Goal: Register for event/course

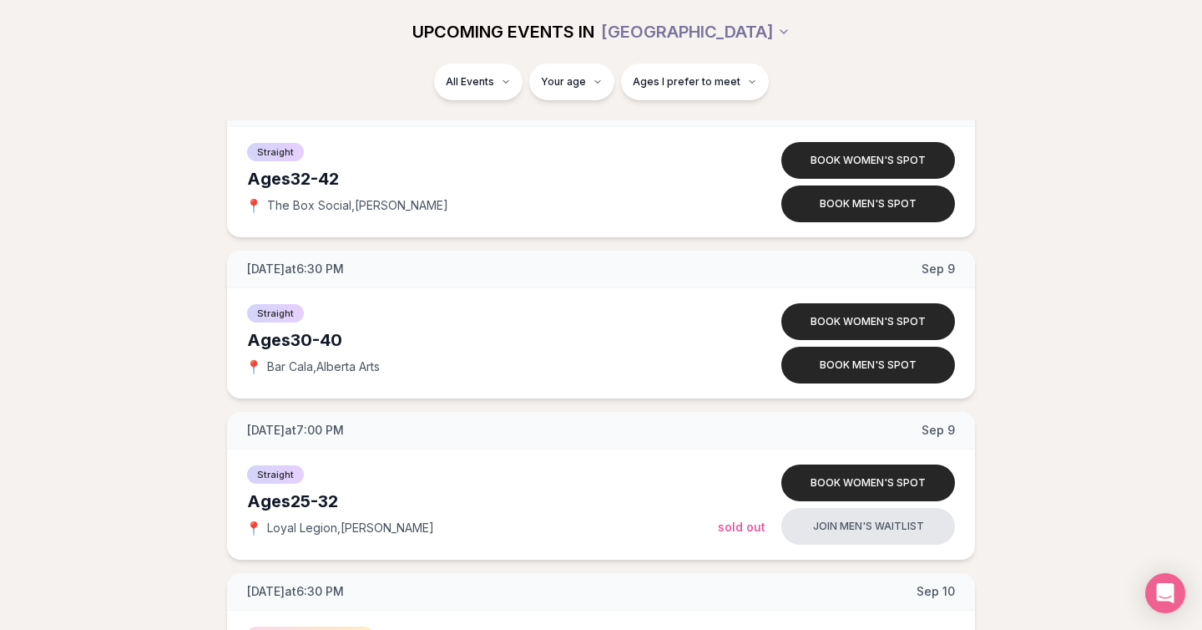
scroll to position [4733, 0]
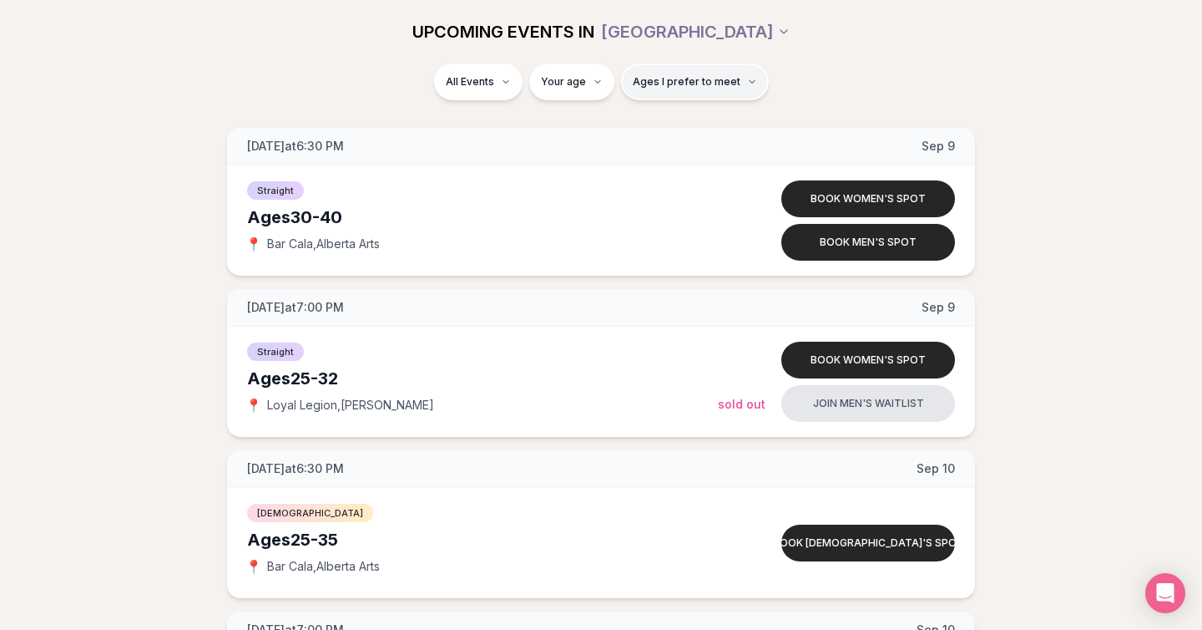
click at [731, 88] on span "Ages I prefer to meet" at bounding box center [687, 81] width 108 height 13
click at [693, 127] on div "Please enter your age first" at bounding box center [693, 129] width 147 height 30
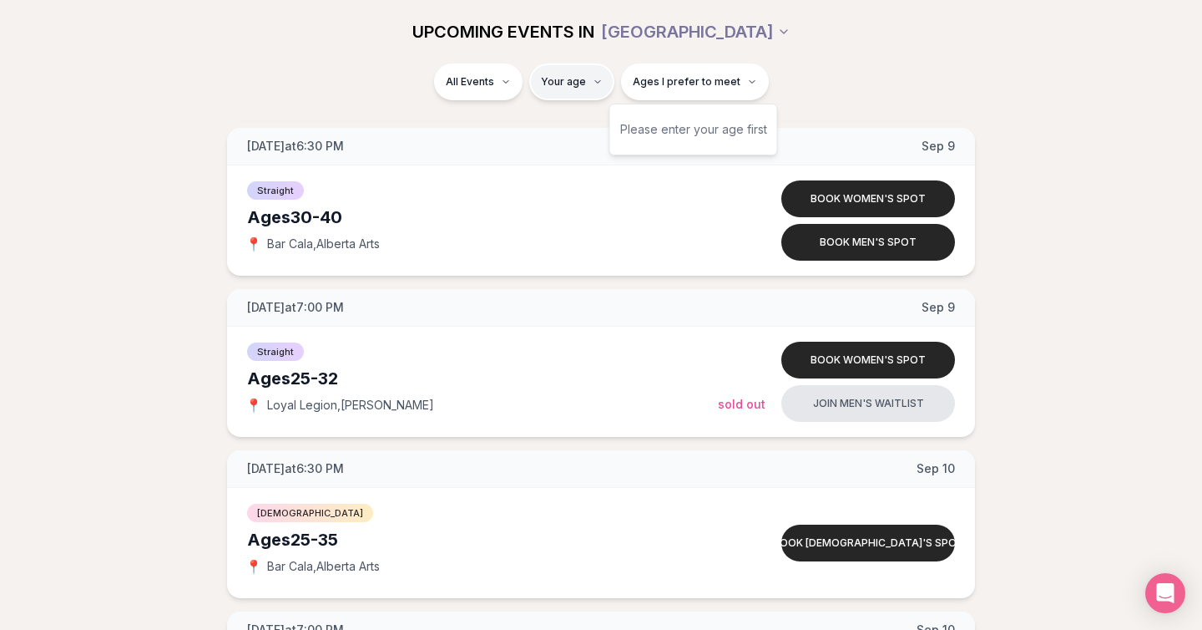
type input "**"
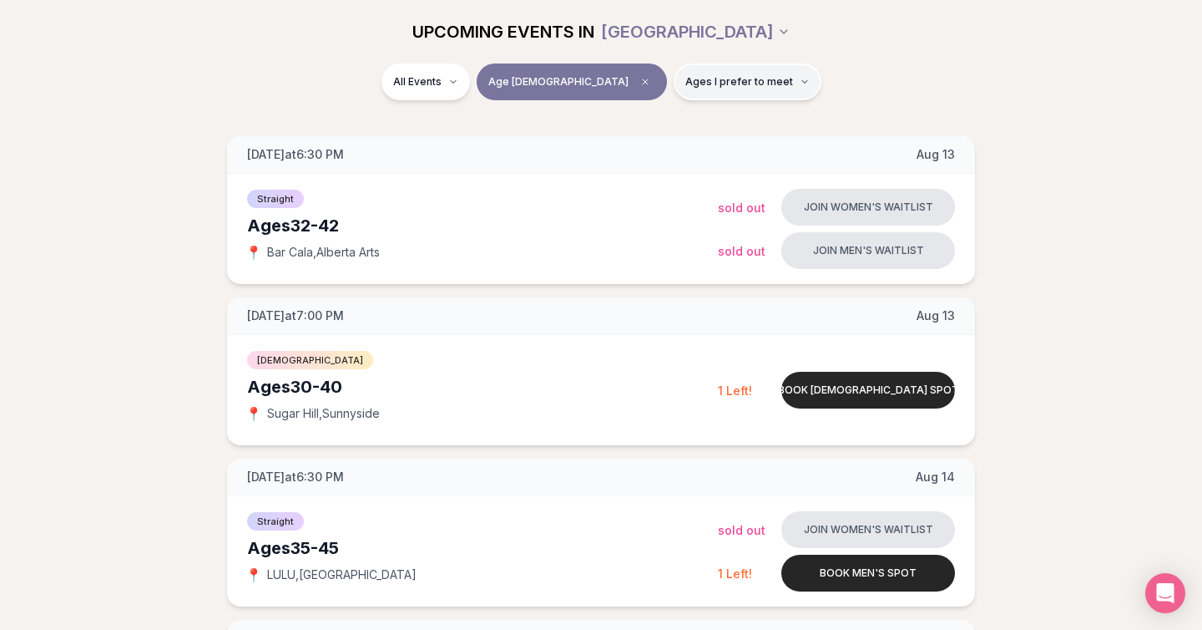
click at [694, 87] on span "Ages I prefer to meet" at bounding box center [739, 81] width 108 height 13
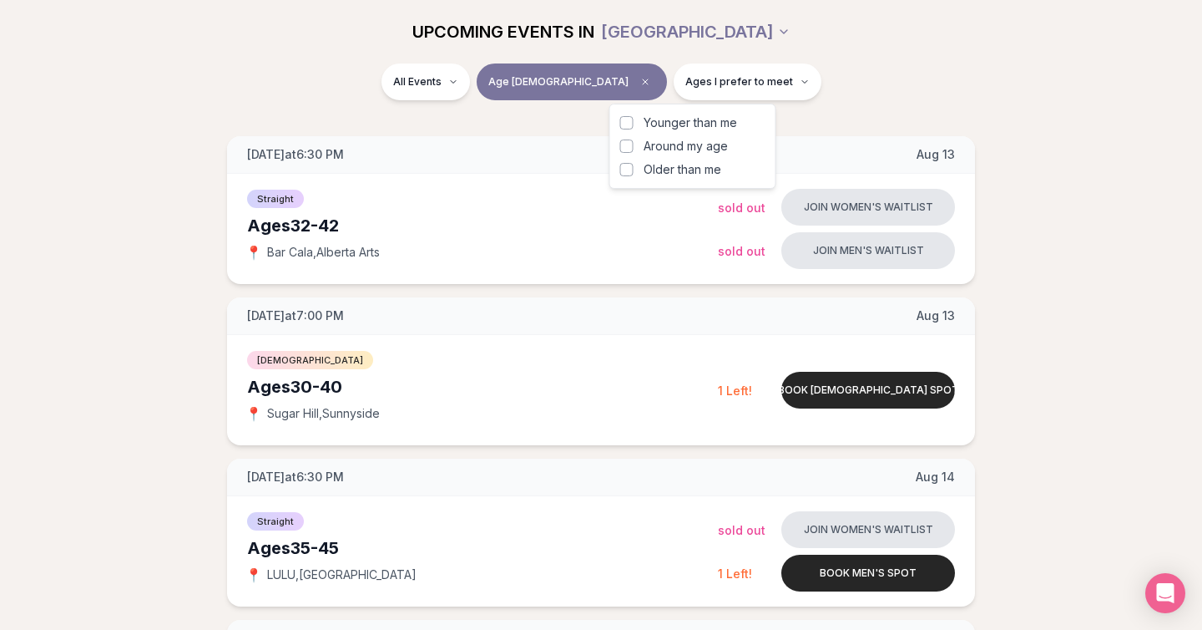
click at [630, 145] on button "Around my age" at bounding box center [626, 145] width 13 height 13
click at [825, 97] on div "All Events Age 41 Same age" at bounding box center [601, 84] width 935 height 43
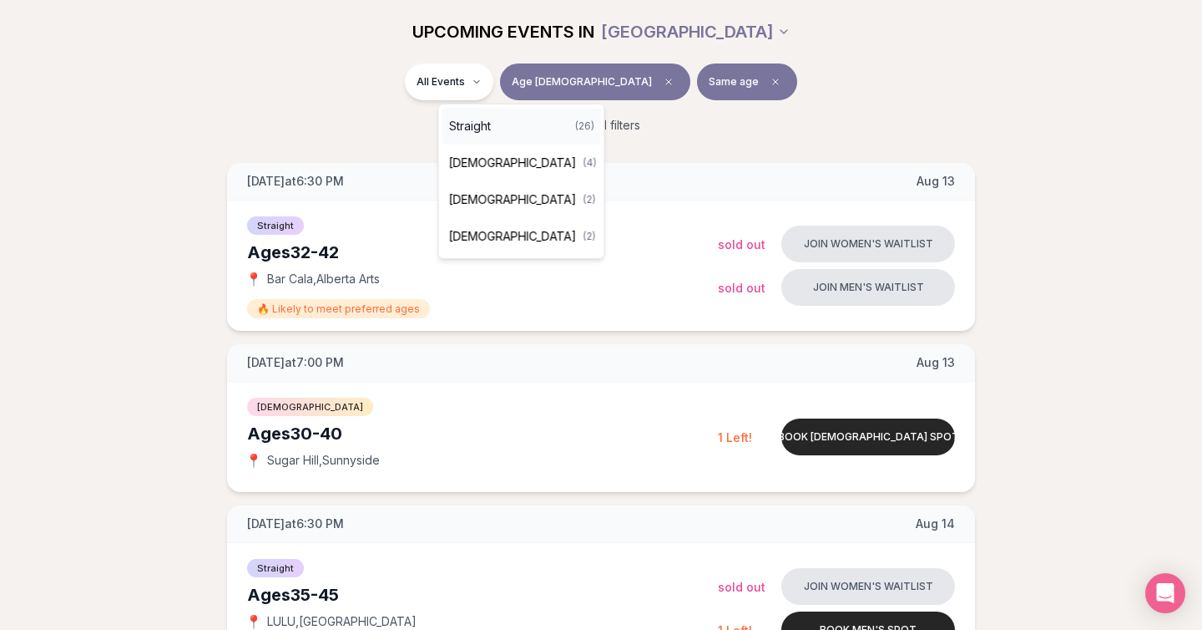
click at [504, 128] on div "Straight ( 26 )" at bounding box center [521, 126] width 159 height 37
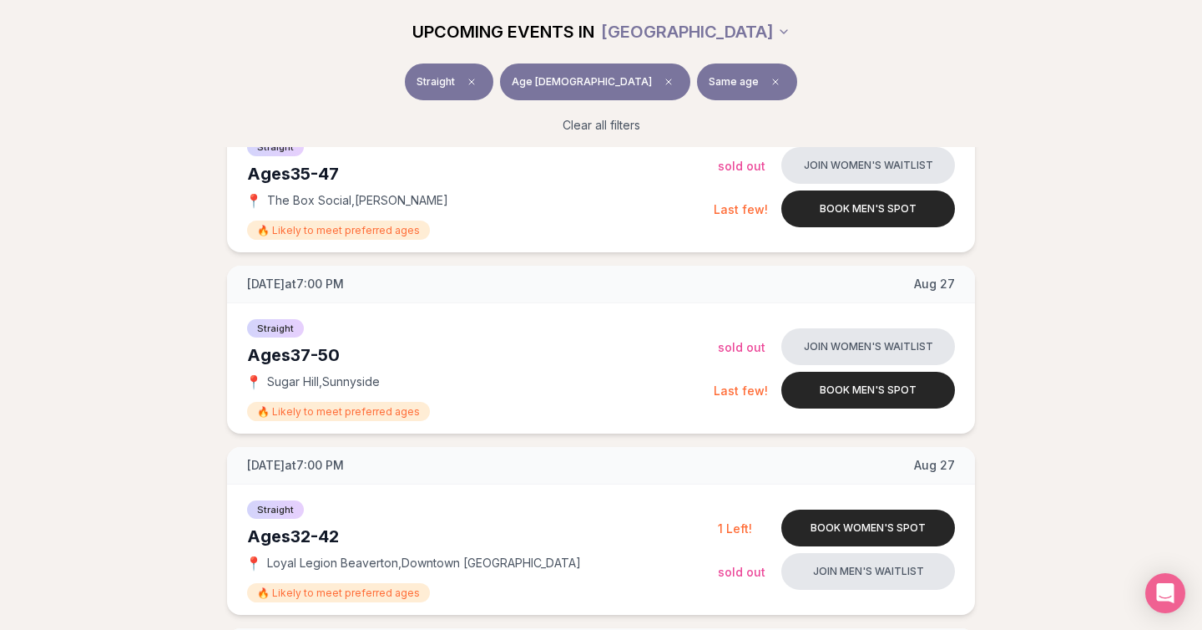
scroll to position [1192, 0]
